Goal: Task Accomplishment & Management: Manage account settings

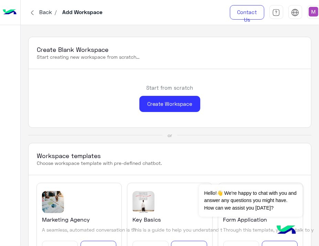
click at [313, 9] on img at bounding box center [313, 12] width 10 height 10
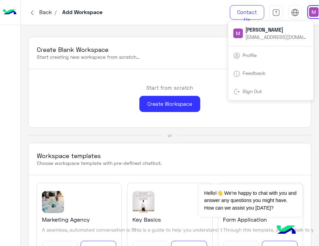
click at [251, 95] on div "Sign Out" at bounding box center [270, 91] width 85 height 18
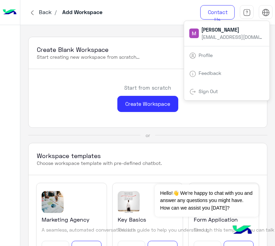
click at [222, 92] on div "Sign Out" at bounding box center [226, 91] width 85 height 18
click at [201, 89] on link "Sign Out" at bounding box center [208, 91] width 19 height 6
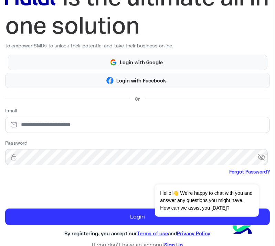
scroll to position [57, 0]
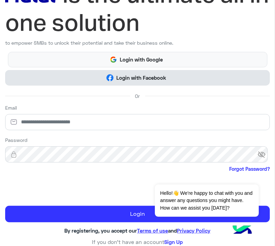
click at [162, 81] on span "Login with Facebook" at bounding box center [140, 78] width 55 height 8
